Goal: Task Accomplishment & Management: Complete application form

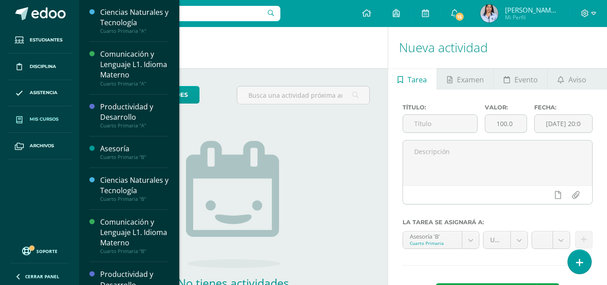
click at [48, 119] on span "Mis cursos" at bounding box center [44, 119] width 29 height 7
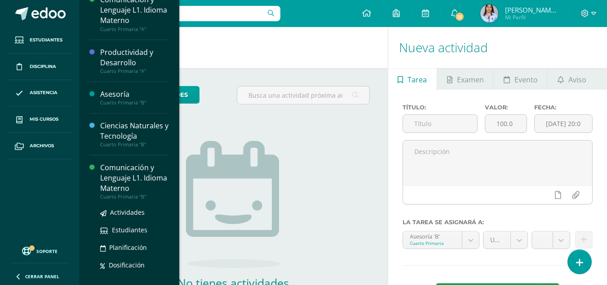
scroll to position [110, 0]
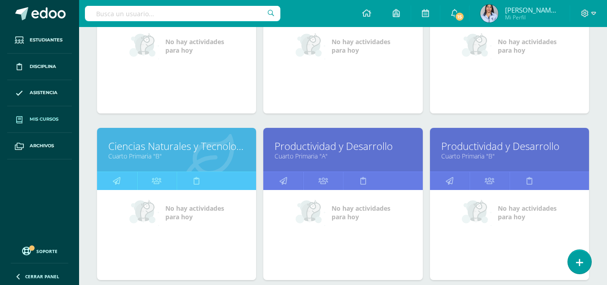
scroll to position [315, 0]
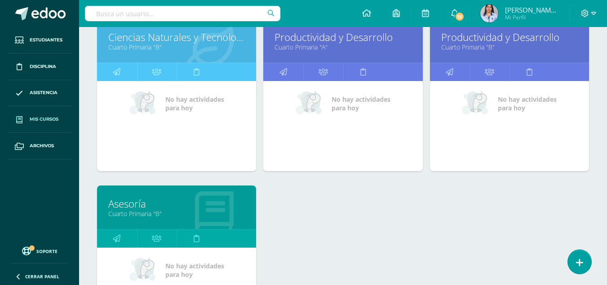
click at [121, 211] on link "Cuarto Primaria "B"" at bounding box center [176, 213] width 137 height 9
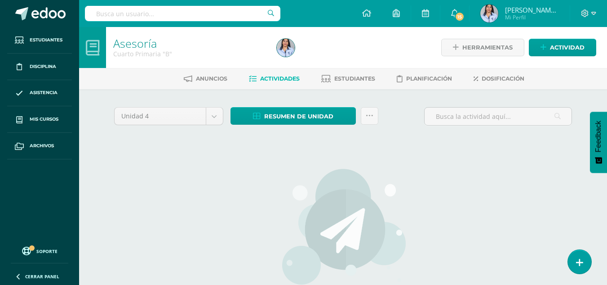
scroll to position [19, 0]
click at [364, 79] on span "Estudiantes" at bounding box center [355, 78] width 41 height 7
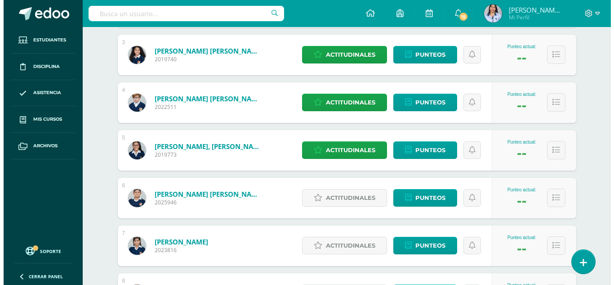
scroll to position [315, 0]
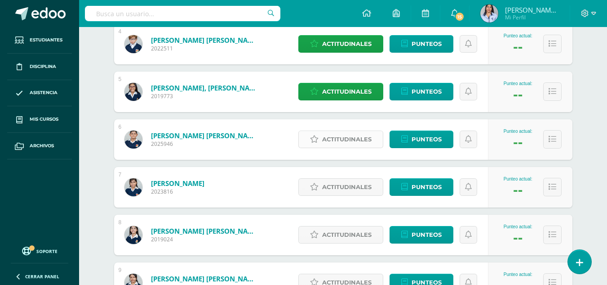
click at [345, 138] on span "Actitudinales" at bounding box center [346, 139] width 49 height 17
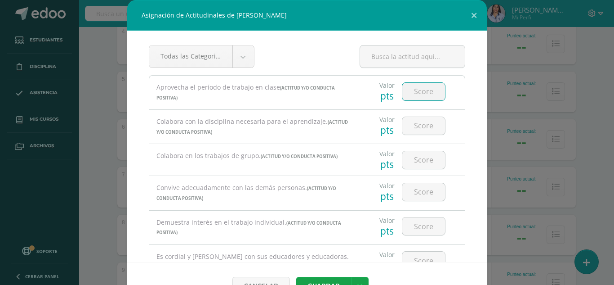
click at [417, 91] on input "number" at bounding box center [423, 92] width 43 height 18
type input "0"
click at [414, 128] on input "number" at bounding box center [423, 126] width 43 height 18
type input "1"
click at [418, 161] on input "number" at bounding box center [423, 160] width 43 height 18
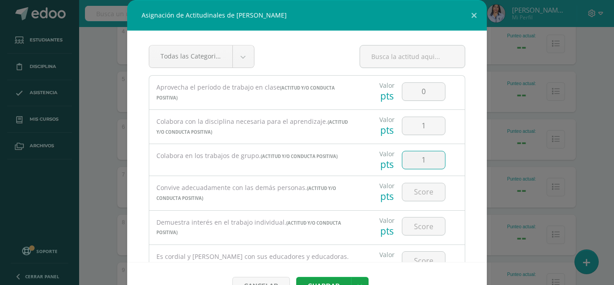
type input "1"
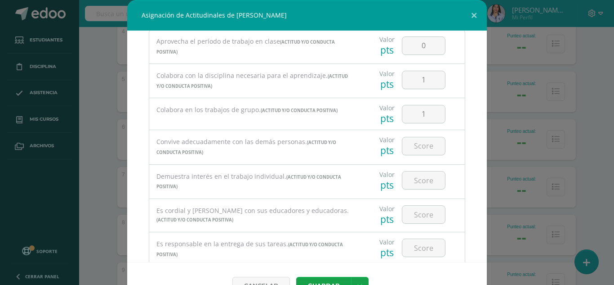
scroll to position [90, 0]
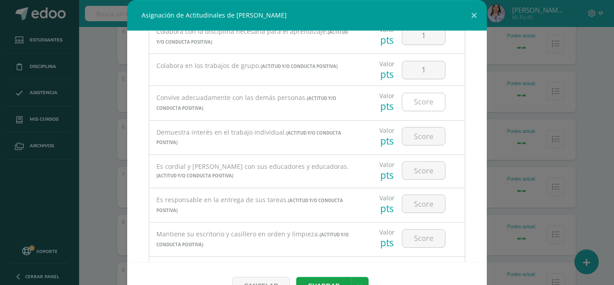
click at [415, 102] on input "number" at bounding box center [423, 102] width 43 height 18
type input "0"
type input "1"
click at [417, 142] on input "number" at bounding box center [423, 136] width 43 height 18
type input "0"
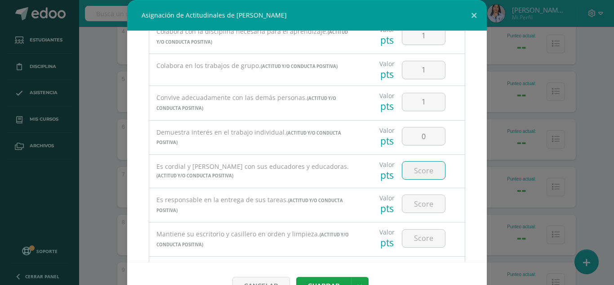
click at [420, 169] on input "number" at bounding box center [423, 170] width 43 height 18
type input "1"
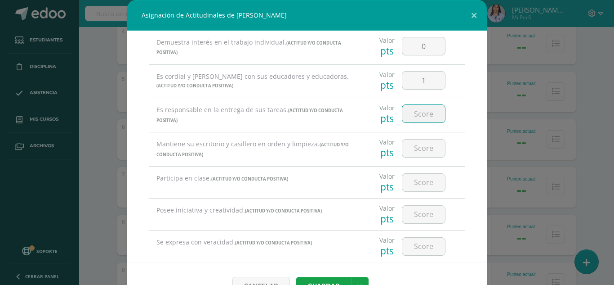
click at [413, 115] on input "number" at bounding box center [423, 114] width 43 height 18
type input "0"
click at [415, 153] on input "number" at bounding box center [423, 148] width 43 height 18
type input "0"
click at [418, 187] on input "number" at bounding box center [423, 183] width 43 height 18
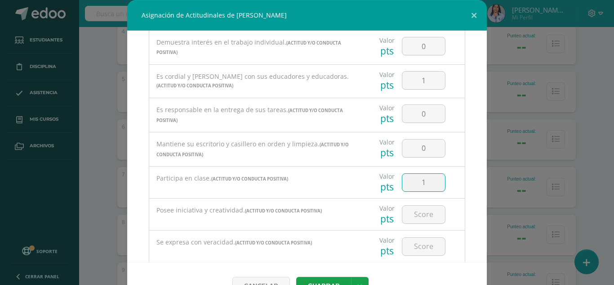
type input "1"
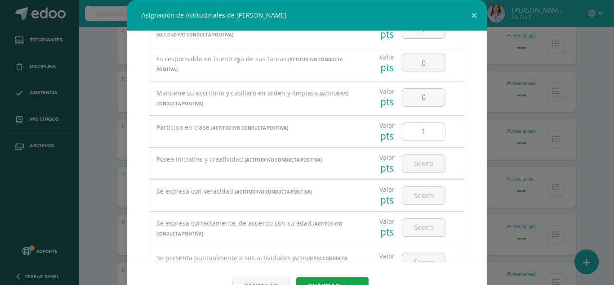
scroll to position [270, 0]
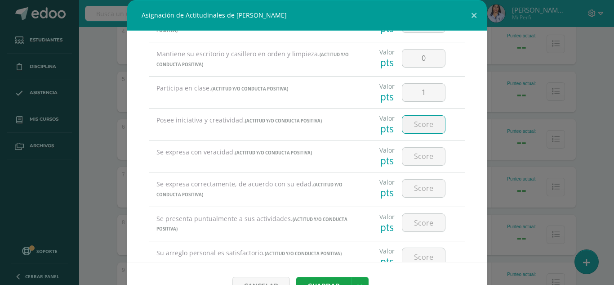
click at [413, 124] on input "number" at bounding box center [423, 125] width 43 height 18
type input "1"
type input "0"
click at [415, 160] on input "number" at bounding box center [423, 156] width 43 height 18
type input "0"
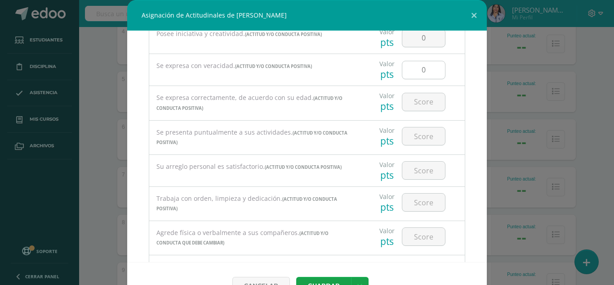
scroll to position [360, 0]
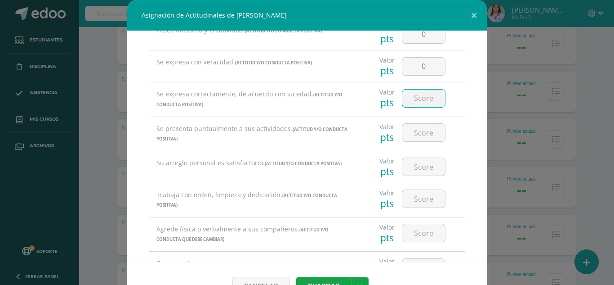
click at [415, 98] on input "number" at bounding box center [423, 98] width 43 height 18
click at [420, 67] on input "0" at bounding box center [423, 67] width 43 height 18
type input "1"
click at [420, 103] on input "number" at bounding box center [423, 98] width 43 height 18
type input "1"
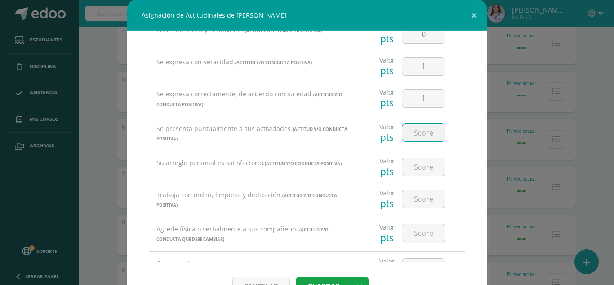
click at [414, 134] on input "number" at bounding box center [423, 133] width 43 height 18
type input "1"
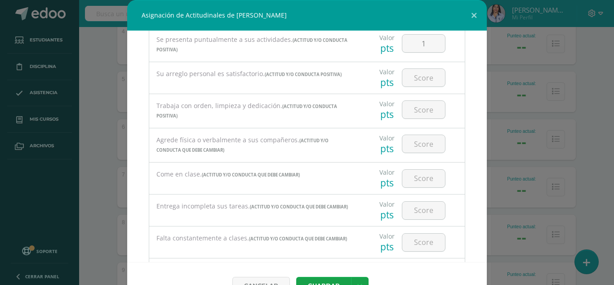
scroll to position [450, 0]
click at [411, 78] on input "number" at bounding box center [423, 77] width 43 height 18
type input "0"
drag, startPoint x: 415, startPoint y: 108, endPoint x: 408, endPoint y: 108, distance: 6.7
click at [415, 109] on input "number" at bounding box center [423, 109] width 43 height 18
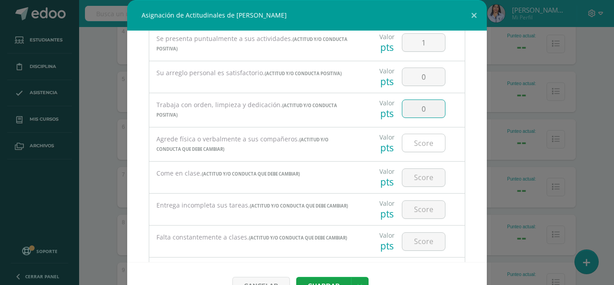
type input "0"
click at [418, 143] on input "number" at bounding box center [423, 143] width 43 height 18
type input "1"
type input "0"
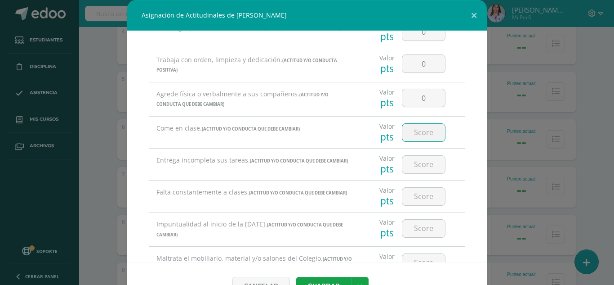
click at [415, 136] on input "number" at bounding box center [423, 133] width 43 height 18
type input "1"
click at [418, 163] on input "number" at bounding box center [423, 165] width 43 height 18
type input "1"
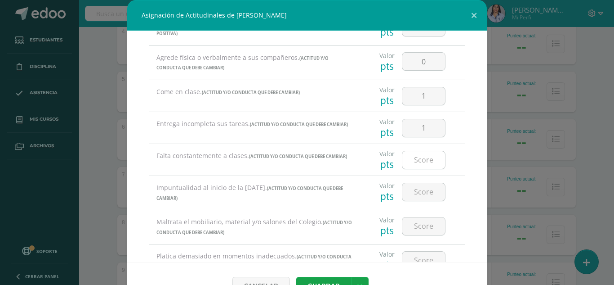
scroll to position [540, 0]
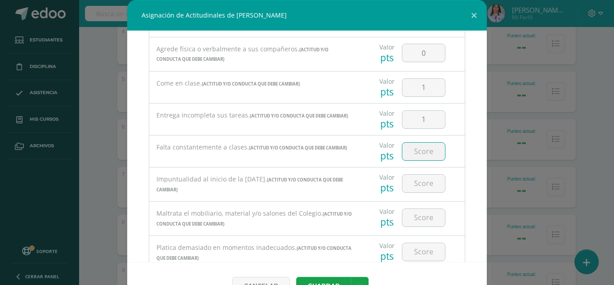
click at [411, 153] on input "number" at bounding box center [423, 152] width 43 height 18
type input "1"
click at [412, 185] on input "number" at bounding box center [423, 183] width 43 height 18
type input "0"
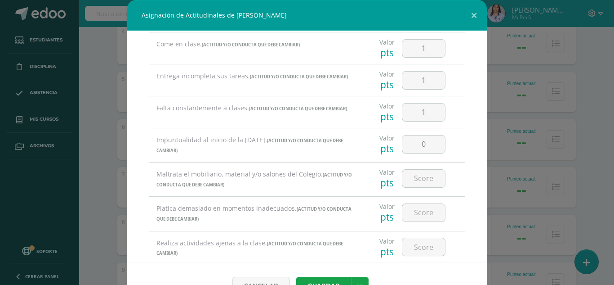
scroll to position [629, 0]
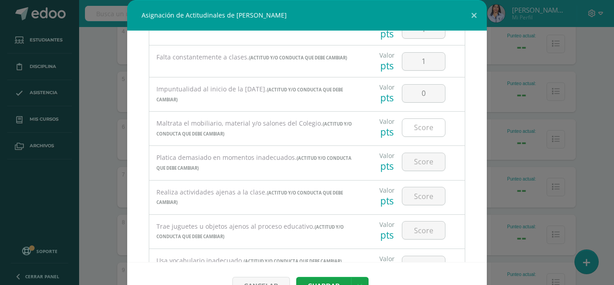
click at [412, 129] on input "number" at bounding box center [423, 128] width 43 height 18
type input "0"
click at [415, 163] on input "number" at bounding box center [423, 162] width 43 height 18
type input "0"
click at [414, 197] on input "number" at bounding box center [423, 196] width 43 height 18
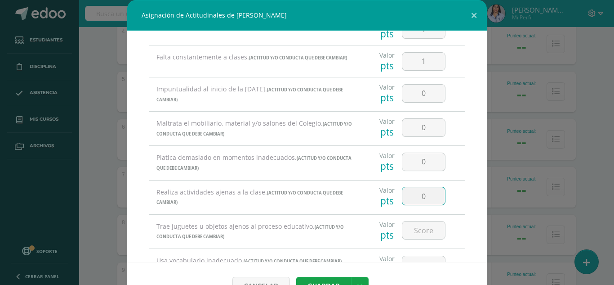
type input "0"
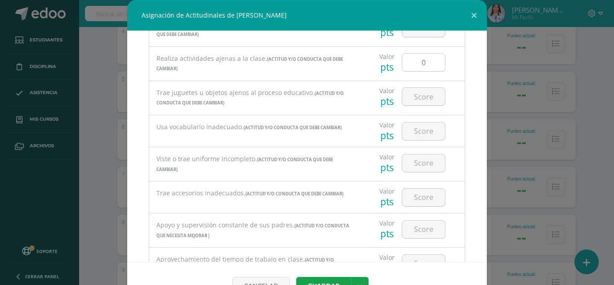
scroll to position [764, 0]
click at [419, 98] on input "number" at bounding box center [423, 95] width 43 height 18
type input "0"
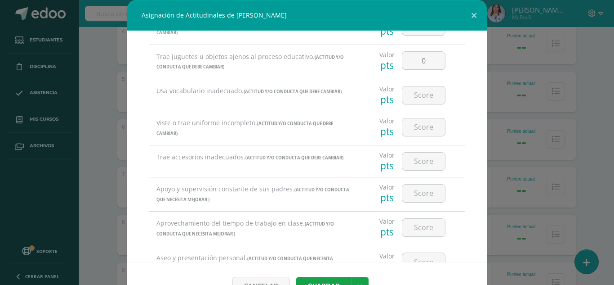
scroll to position [809, 0]
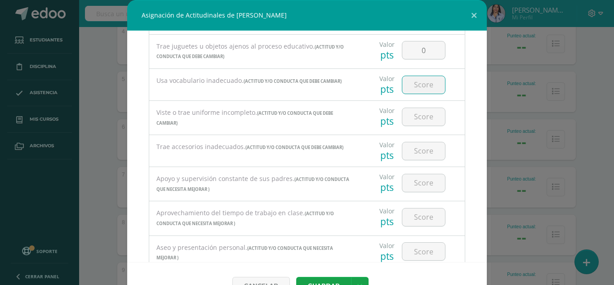
click at [415, 83] on input "number" at bounding box center [423, 85] width 43 height 18
type input "0"
click at [417, 117] on input "number" at bounding box center [423, 117] width 43 height 18
type input "0"
click at [416, 147] on input "number" at bounding box center [423, 151] width 43 height 18
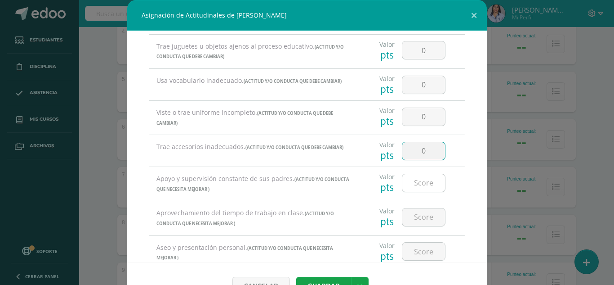
type input "0"
click at [410, 183] on input "number" at bounding box center [423, 183] width 43 height 18
type input "1"
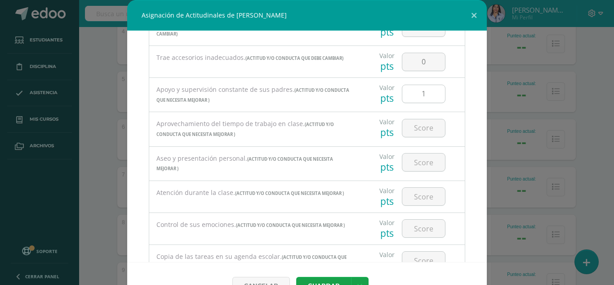
scroll to position [899, 0]
click at [417, 129] on input "number" at bounding box center [423, 127] width 43 height 18
type input "1"
click at [415, 162] on input "number" at bounding box center [423, 161] width 43 height 18
type input "1"
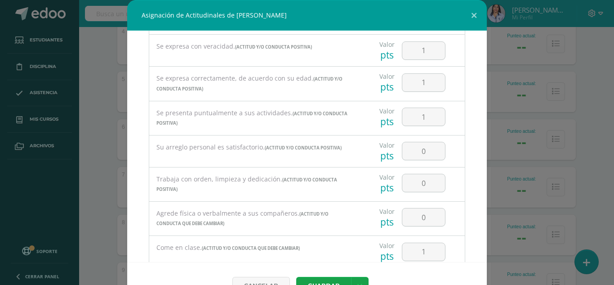
scroll to position [360, 0]
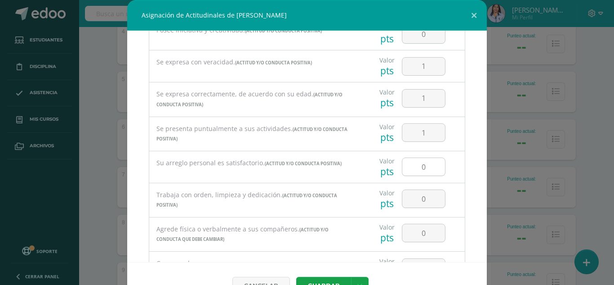
click at [418, 167] on input "0" at bounding box center [423, 167] width 43 height 18
type input "1"
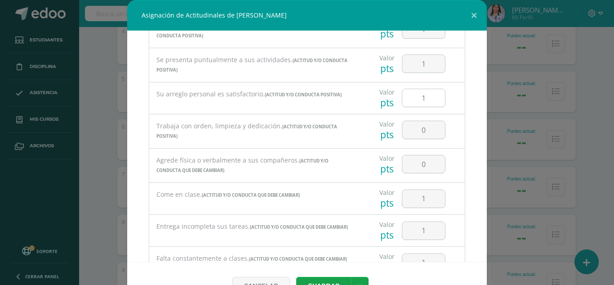
scroll to position [450, 0]
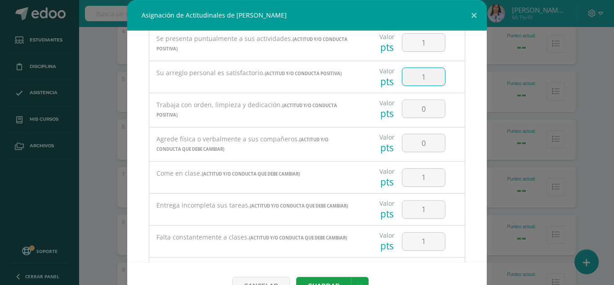
click at [416, 76] on input "1" at bounding box center [423, 77] width 43 height 18
type input "0"
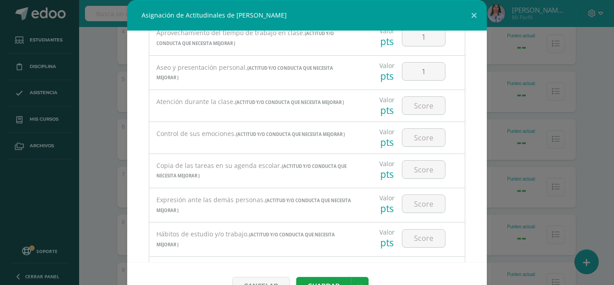
scroll to position [944, 0]
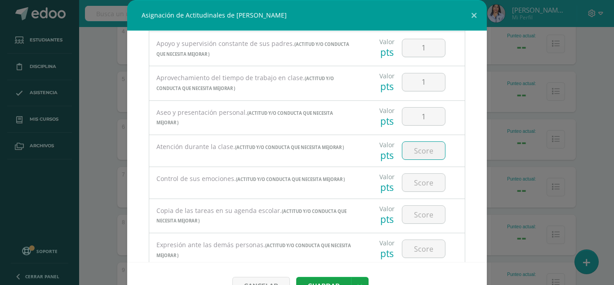
click at [418, 154] on input "number" at bounding box center [423, 151] width 43 height 18
type input "1"
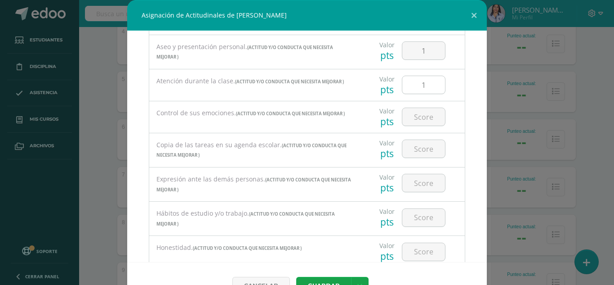
scroll to position [1034, 0]
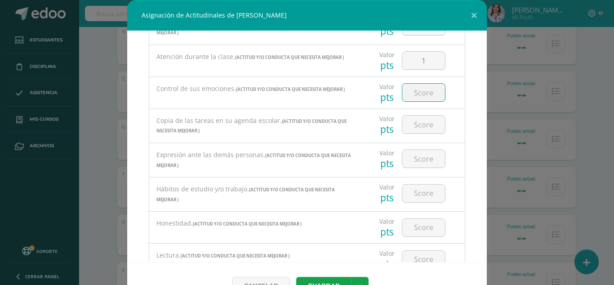
click at [415, 90] on input "number" at bounding box center [423, 93] width 43 height 18
type input "1"
click at [415, 127] on input "number" at bounding box center [423, 125] width 43 height 18
type input "1"
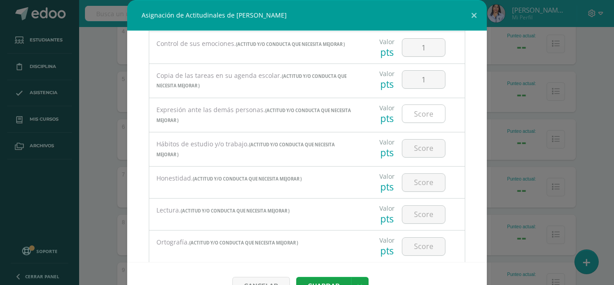
click at [412, 114] on input "number" at bounding box center [423, 114] width 43 height 18
type input "0"
click at [414, 147] on input "number" at bounding box center [423, 148] width 43 height 18
type input "1"
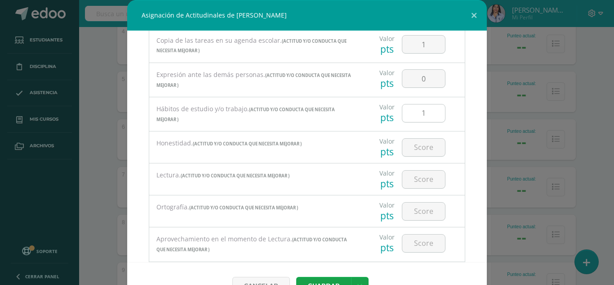
scroll to position [1124, 0]
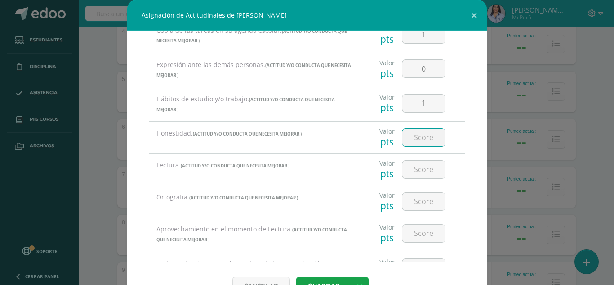
click at [412, 139] on input "number" at bounding box center [423, 138] width 43 height 18
type input "0"
click at [418, 170] on input "number" at bounding box center [423, 170] width 43 height 18
type input "1"
click at [413, 203] on input "number" at bounding box center [423, 201] width 43 height 18
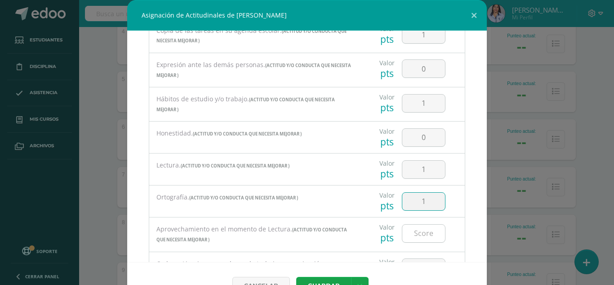
type input "1"
click at [415, 234] on input "number" at bounding box center [423, 233] width 43 height 18
type input "1"
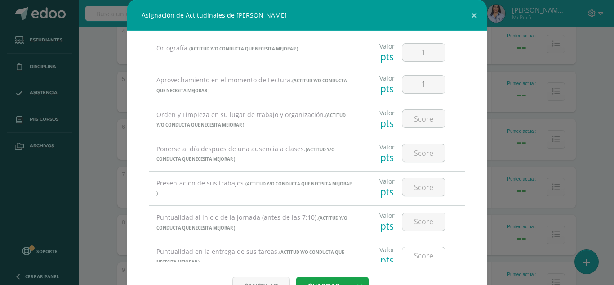
scroll to position [1304, 0]
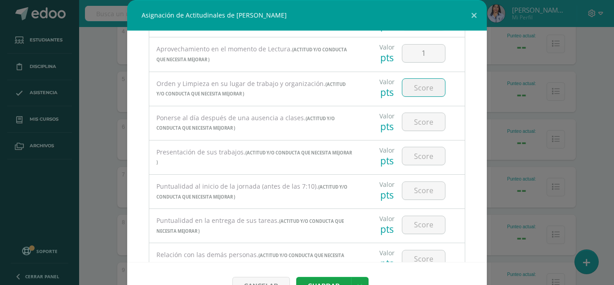
click at [415, 89] on input "number" at bounding box center [423, 88] width 43 height 18
type input "1"
click at [417, 123] on input "number" at bounding box center [423, 122] width 43 height 18
type input "1"
click at [411, 157] on input "number" at bounding box center [423, 156] width 43 height 18
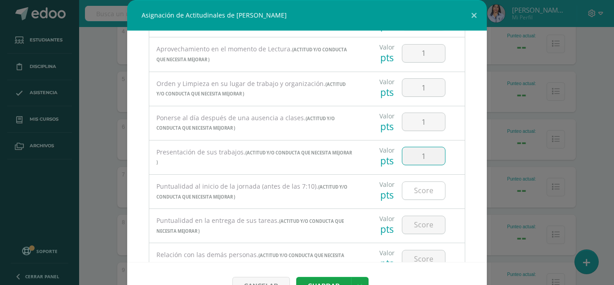
type input "1"
click at [415, 188] on input "number" at bounding box center [423, 191] width 43 height 18
type input "1"
type input "0"
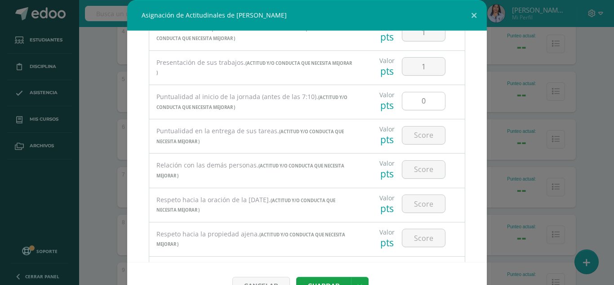
scroll to position [1394, 0]
click at [413, 137] on input "number" at bounding box center [423, 135] width 43 height 18
type input "1"
click at [415, 170] on input "number" at bounding box center [423, 169] width 43 height 18
type input "1"
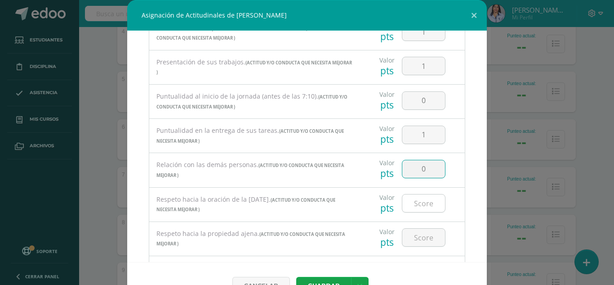
type input "0"
click at [409, 207] on input "number" at bounding box center [423, 203] width 43 height 18
type input "0"
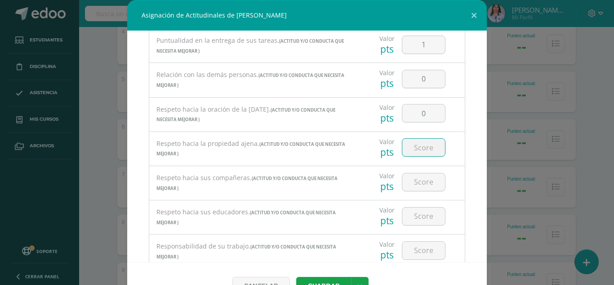
click at [412, 149] on input "number" at bounding box center [423, 147] width 43 height 18
type input "0"
click at [411, 185] on input "number" at bounding box center [423, 182] width 43 height 18
type input "0"
click at [419, 217] on input "number" at bounding box center [423, 216] width 43 height 18
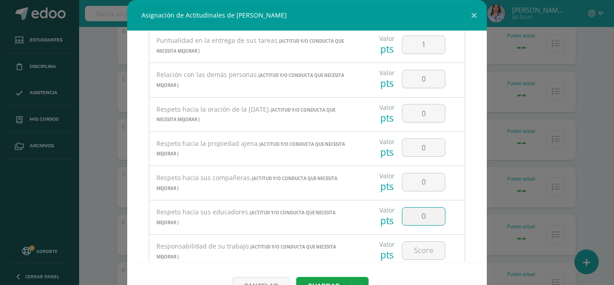
type input "0"
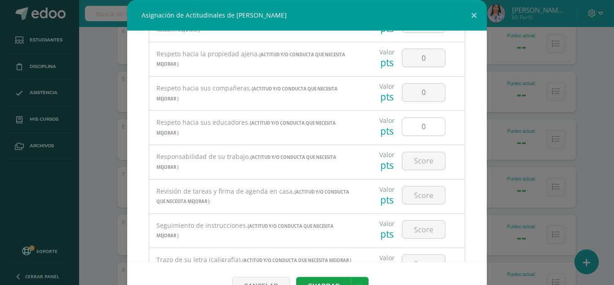
scroll to position [1574, 0]
click at [413, 159] on input "number" at bounding box center [423, 161] width 43 height 18
type input "1"
click at [414, 195] on input "number" at bounding box center [423, 195] width 43 height 18
type input "1"
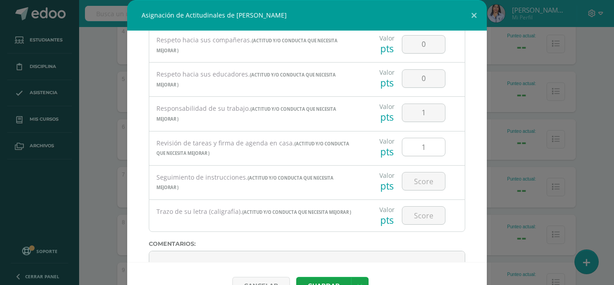
scroll to position [1664, 0]
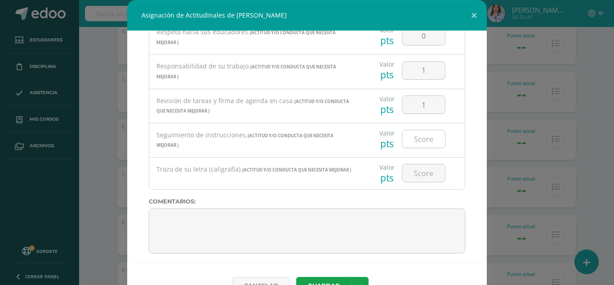
click at [413, 142] on input "number" at bounding box center [423, 139] width 43 height 18
type input "1"
click at [413, 174] on input "number" at bounding box center [423, 173] width 43 height 18
type input "1"
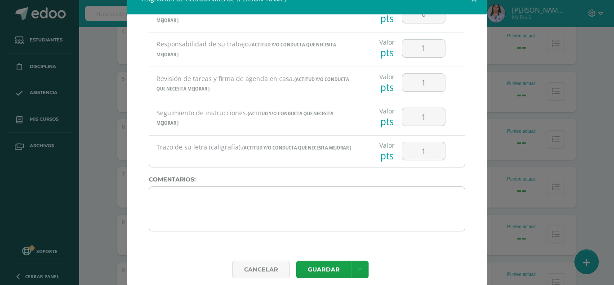
scroll to position [24, 0]
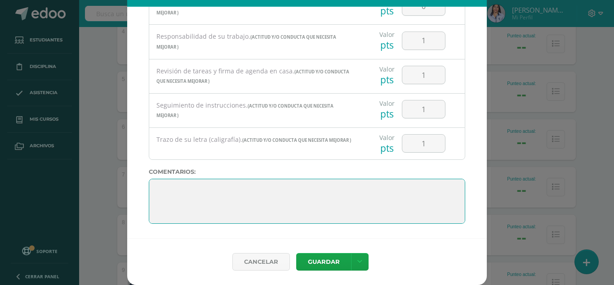
click at [152, 182] on textarea at bounding box center [307, 201] width 317 height 45
click at [149, 183] on textarea at bounding box center [307, 201] width 317 height 45
click at [160, 190] on textarea at bounding box center [307, 201] width 317 height 45
